Goal: Task Accomplishment & Management: Manage account settings

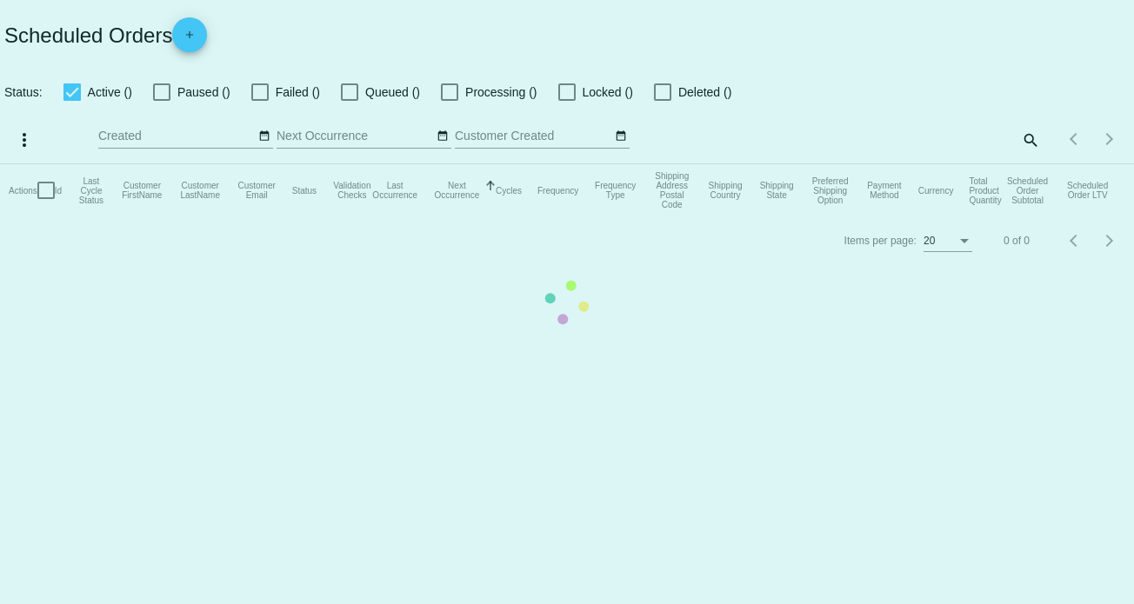
checkbox input "true"
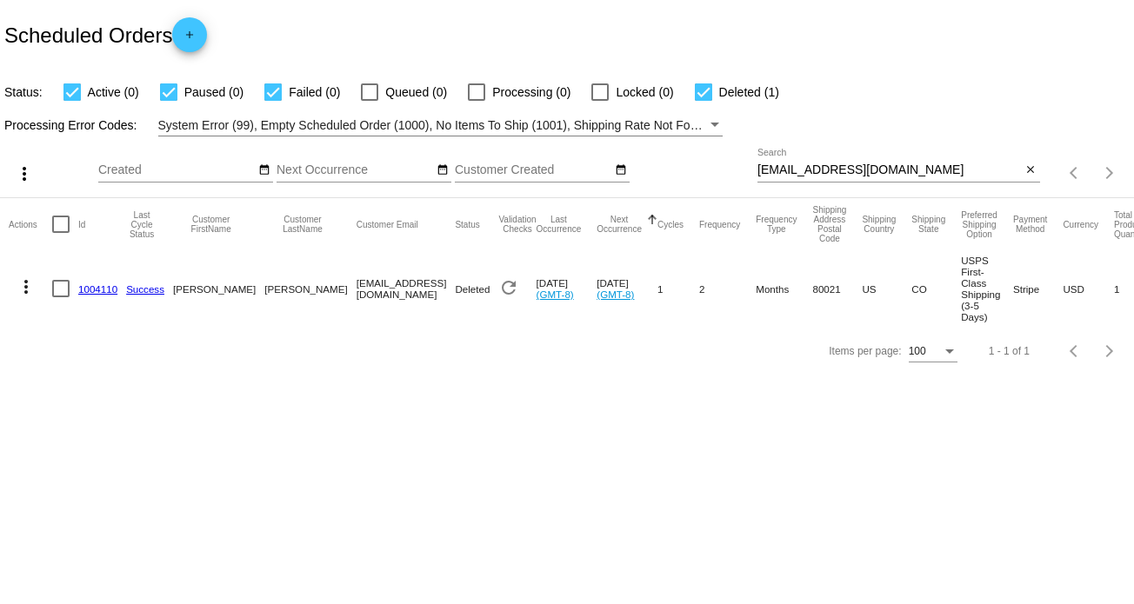
click at [833, 163] on div "[EMAIL_ADDRESS][DOMAIN_NAME] Search" at bounding box center [889, 166] width 264 height 34
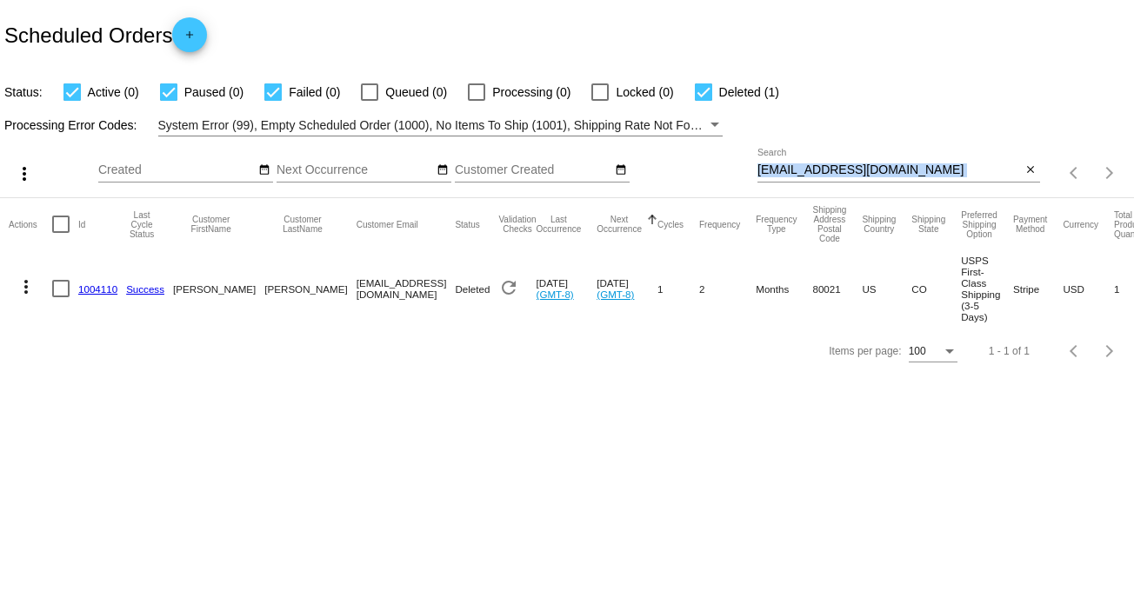
click at [833, 163] on div "[EMAIL_ADDRESS][DOMAIN_NAME] Search" at bounding box center [889, 166] width 264 height 34
click at [833, 163] on input "[EMAIL_ADDRESS][DOMAIN_NAME]" at bounding box center [889, 170] width 264 height 14
click at [833, 165] on input "[EMAIL_ADDRESS][DOMAIN_NAME]" at bounding box center [889, 170] width 264 height 14
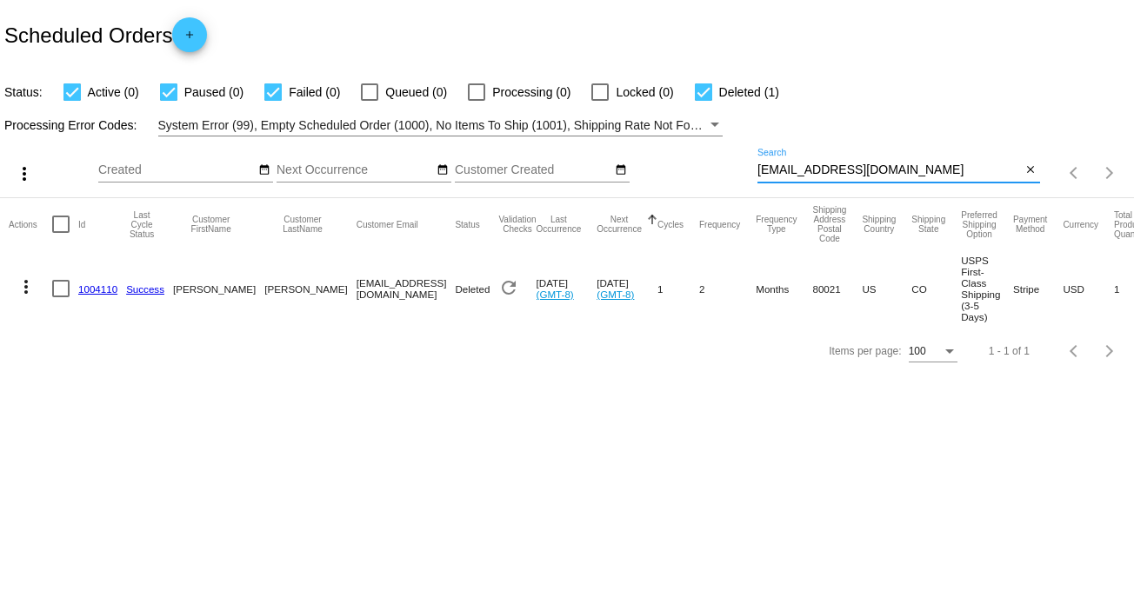
click at [833, 165] on input "[EMAIL_ADDRESS][DOMAIN_NAME]" at bounding box center [889, 170] width 264 height 14
paste input "yibok@ao"
type input "[EMAIL_ADDRESS][DOMAIN_NAME]"
